Goal: Task Accomplishment & Management: Manage account settings

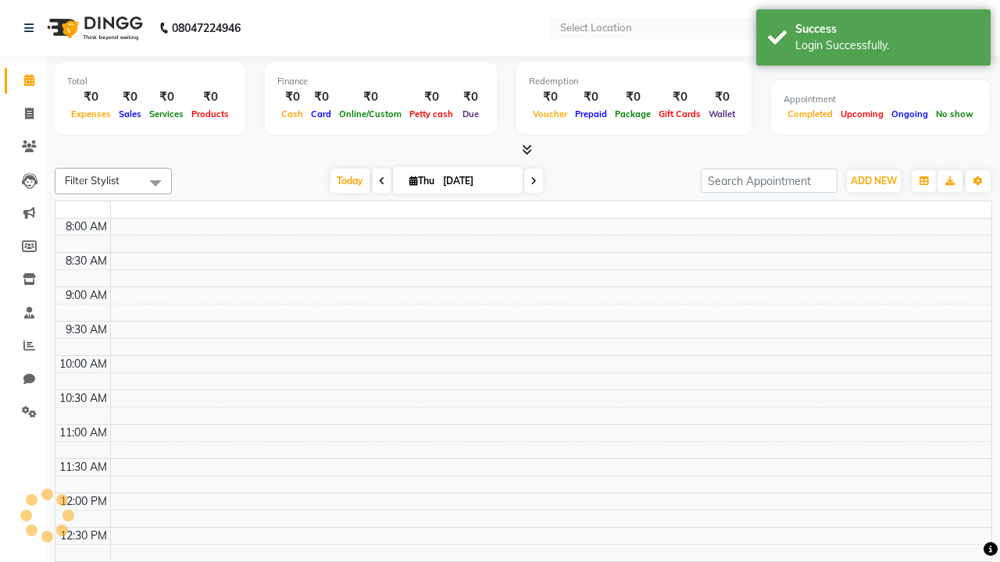
select select "en"
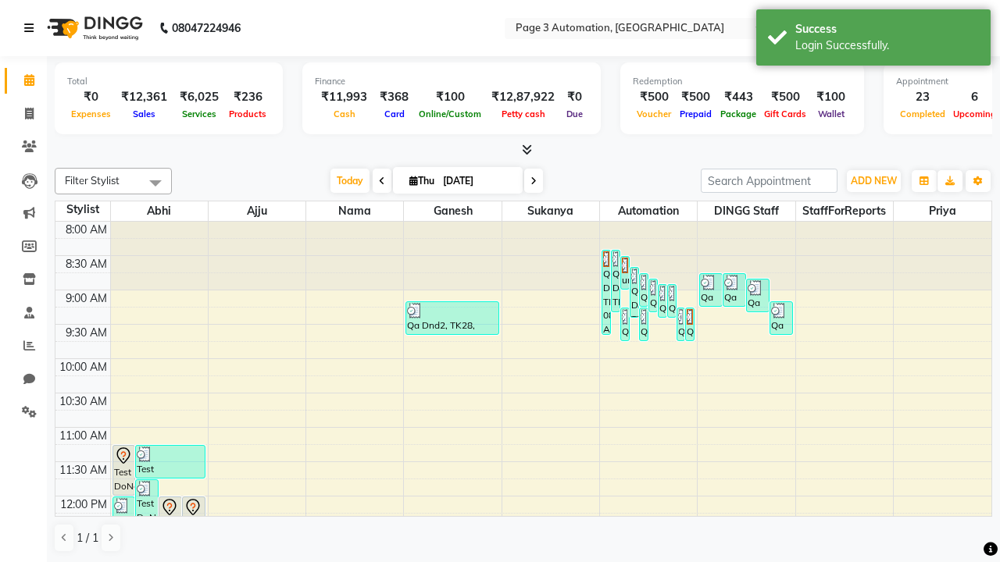
click at [32, 28] on icon at bounding box center [28, 28] width 9 height 11
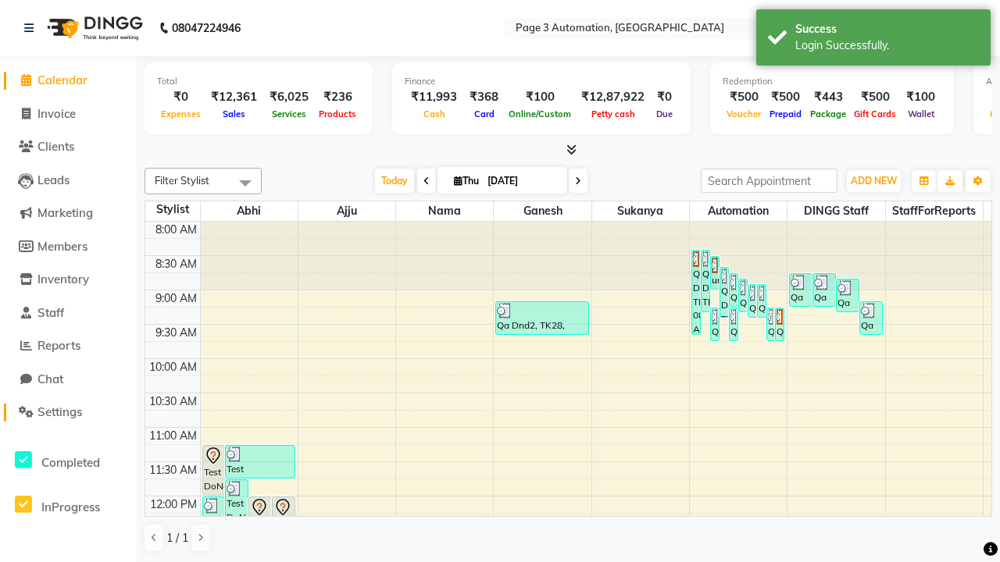
click at [68, 412] on span "Settings" at bounding box center [59, 411] width 45 height 15
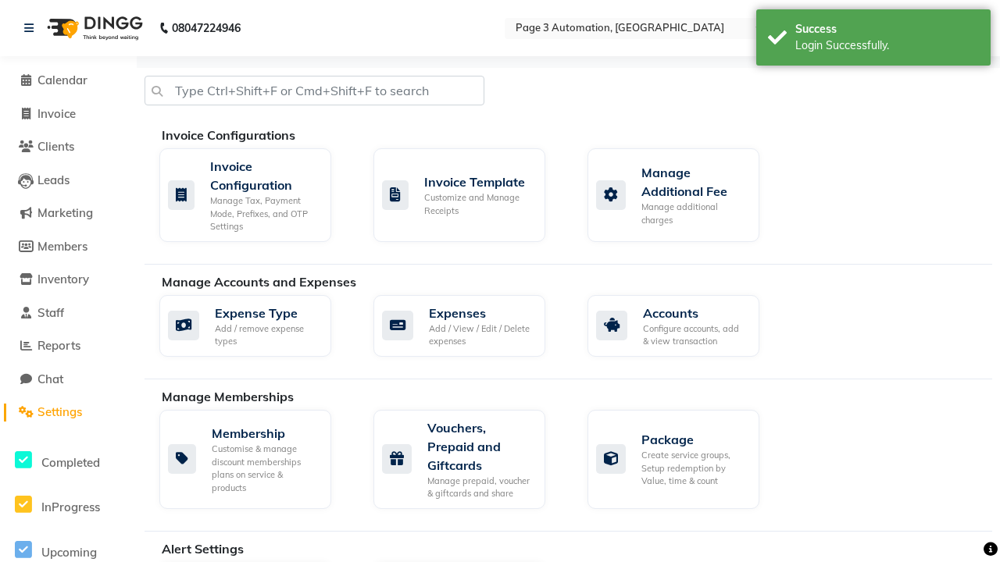
scroll to position [925, 0]
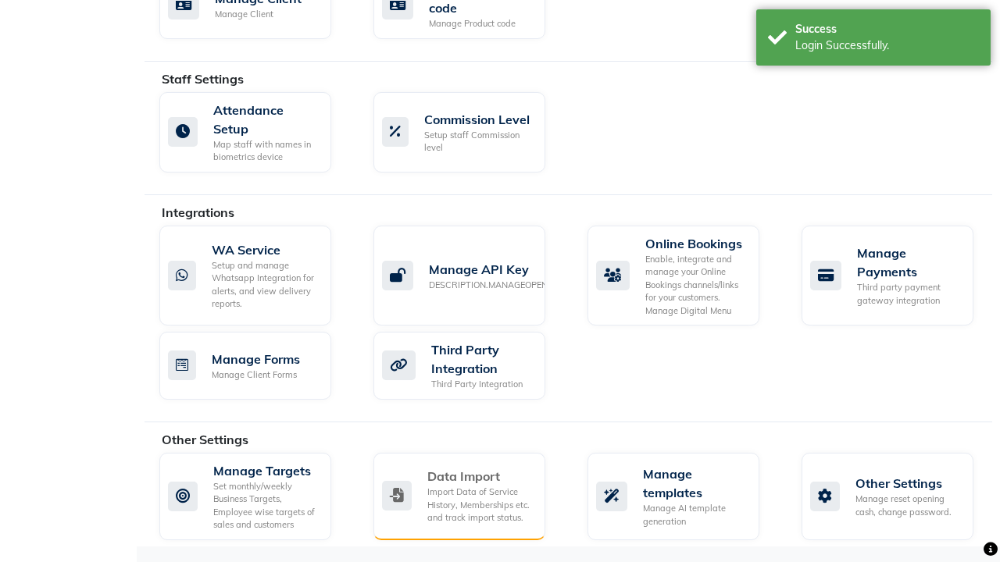
click at [479, 476] on div "Data Import" at bounding box center [479, 476] width 105 height 19
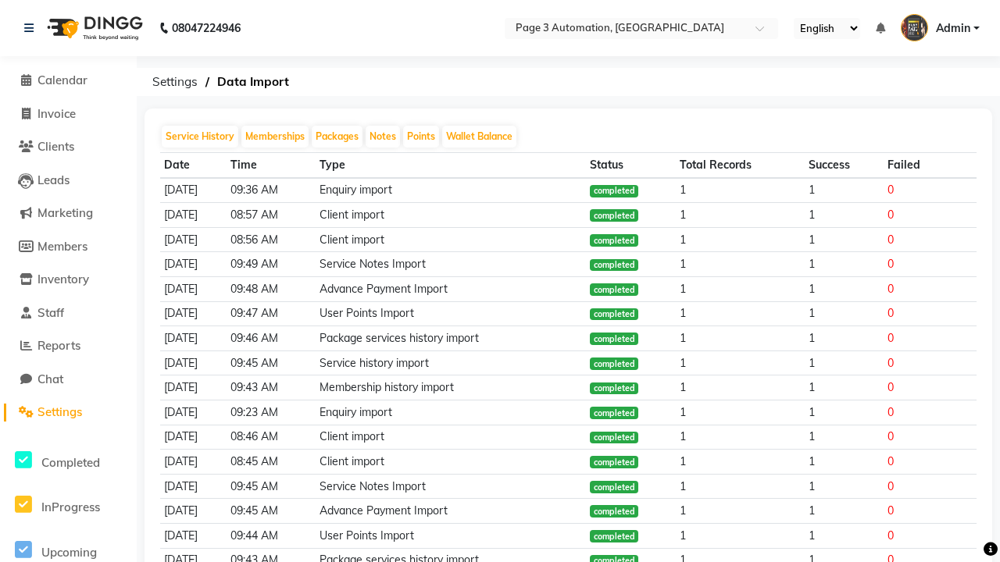
click at [939, 28] on span "Admin" at bounding box center [952, 28] width 34 height 16
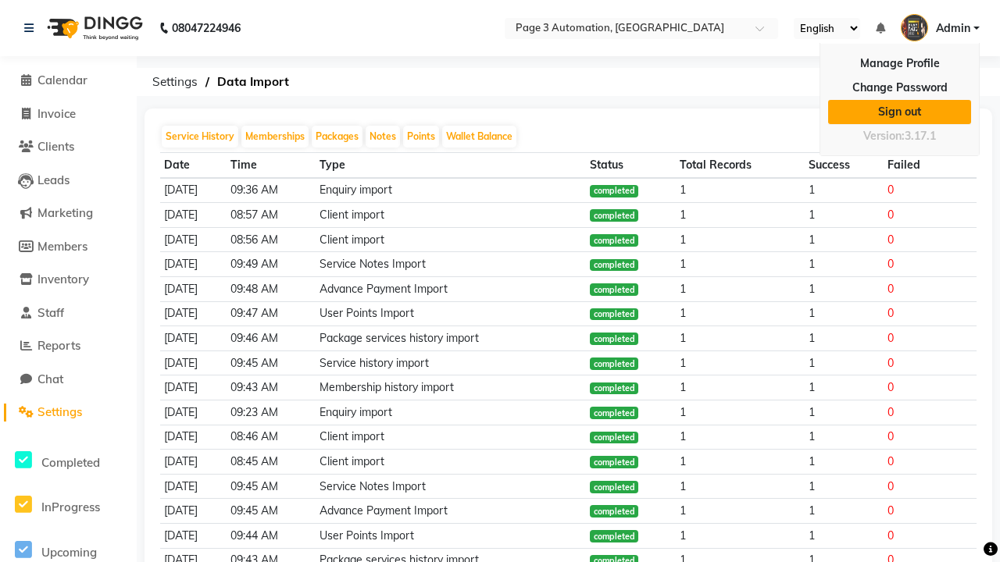
click at [899, 112] on link "Sign out" at bounding box center [899, 112] width 143 height 24
